Goal: Find specific page/section: Find specific page/section

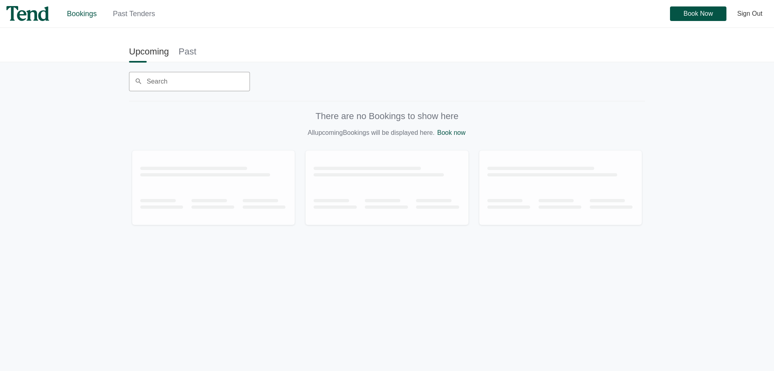
click at [140, 16] on link "Past Tenders" at bounding box center [134, 14] width 42 height 8
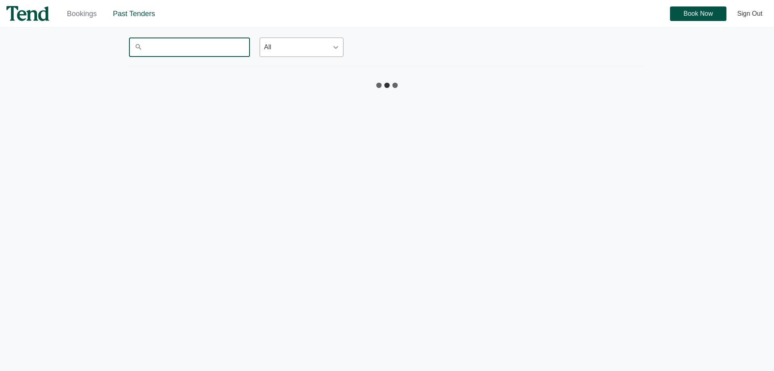
click at [169, 46] on input "Search" at bounding box center [189, 47] width 121 height 19
drag, startPoint x: 169, startPoint y: 48, endPoint x: 133, endPoint y: 49, distance: 35.9
click at [135, 49] on input "kade" at bounding box center [189, 47] width 121 height 19
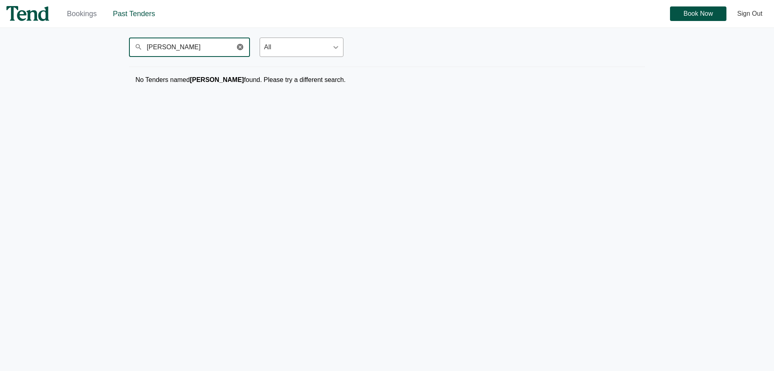
type input "anwar"
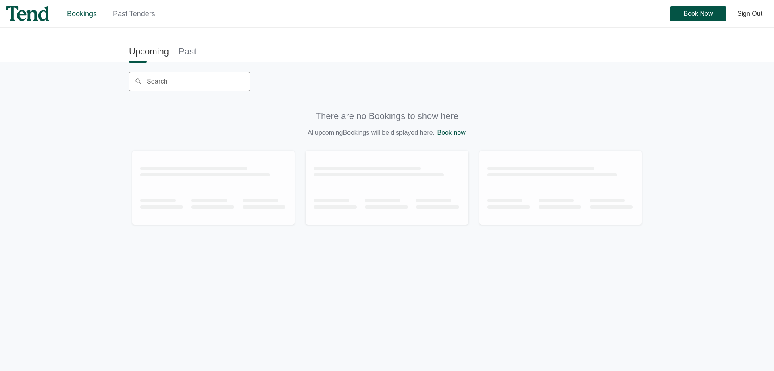
click at [144, 13] on link "Past Tenders" at bounding box center [134, 14] width 42 height 8
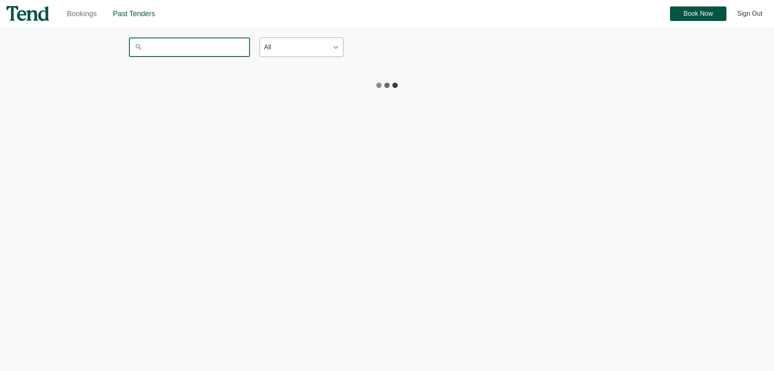
click at [191, 48] on input "Search" at bounding box center [189, 47] width 121 height 19
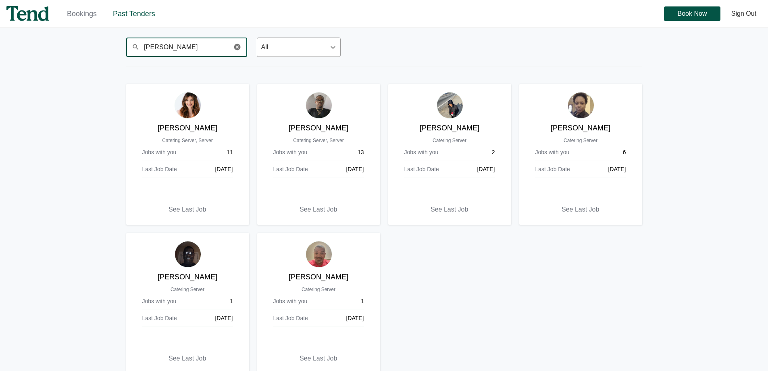
drag, startPoint x: 186, startPoint y: 46, endPoint x: 82, endPoint y: 46, distance: 104.1
click at [73, 52] on div "Bookings Past Tenders Book Now Sign Out Bookings Past Tenders Sign Out search […" at bounding box center [384, 185] width 768 height 371
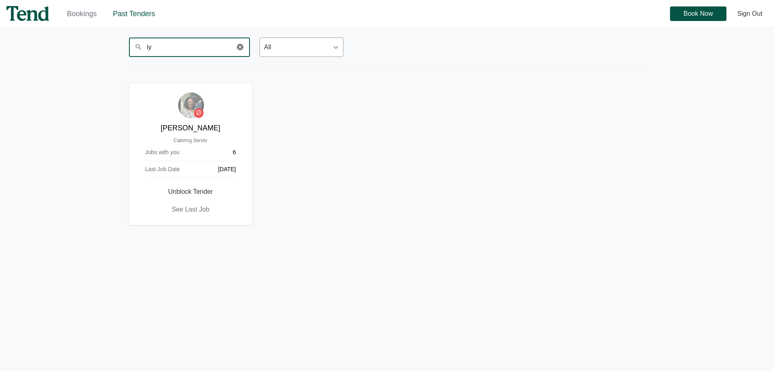
type input "i"
